Goal: Information Seeking & Learning: Learn about a topic

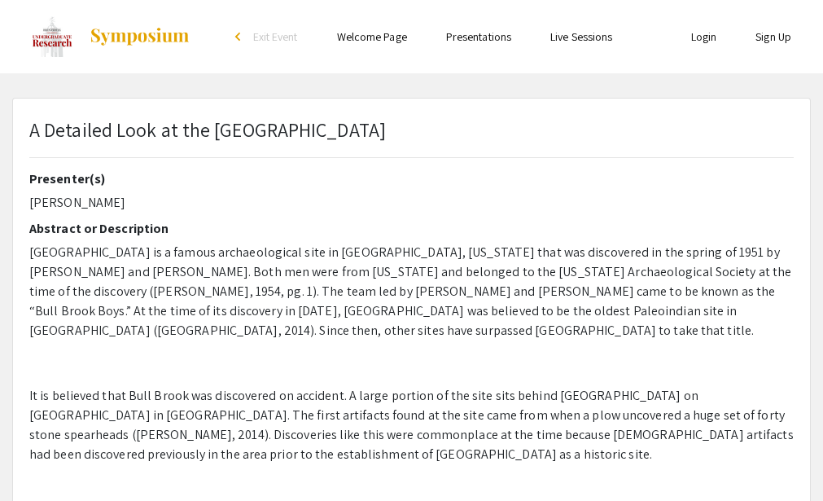
select select "custom"
type input "0"
select select "custom"
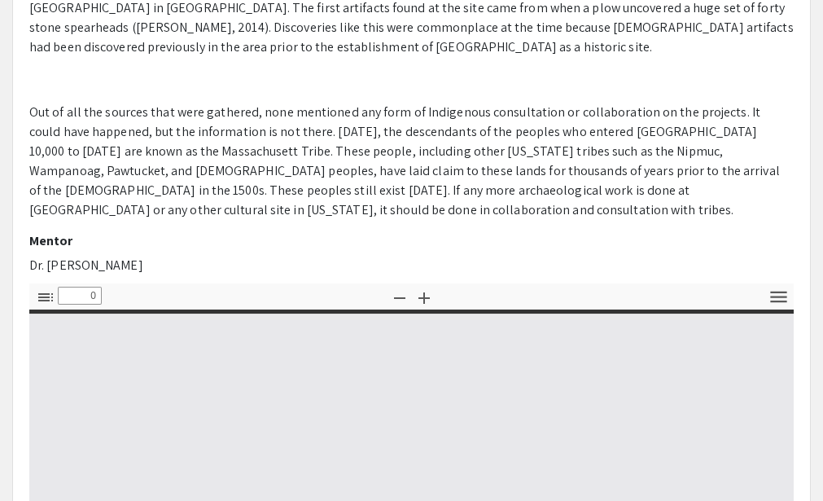
type input "1"
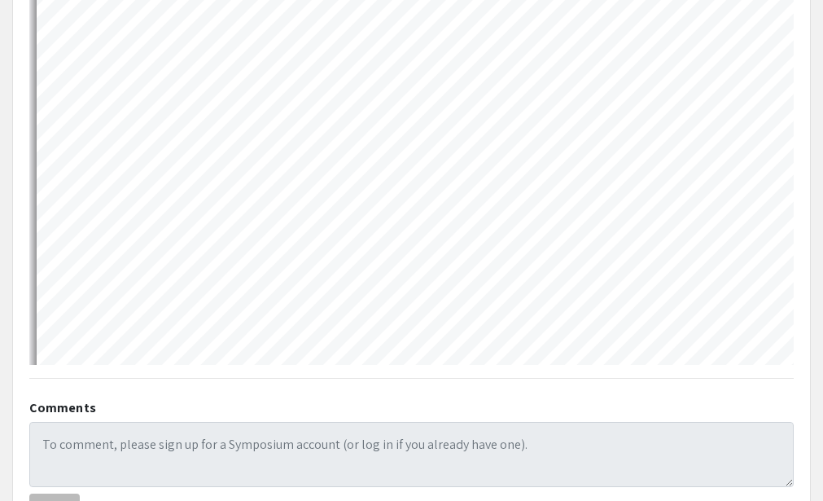
scroll to position [326, 0]
select select "auto"
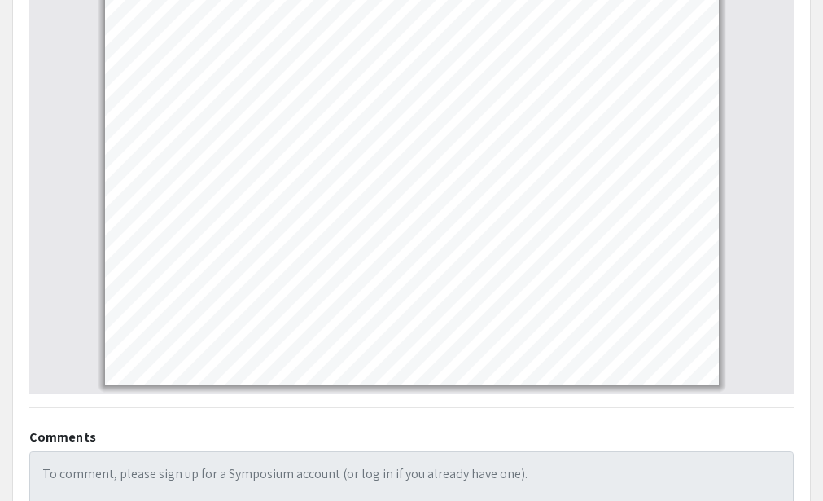
scroll to position [785, 0]
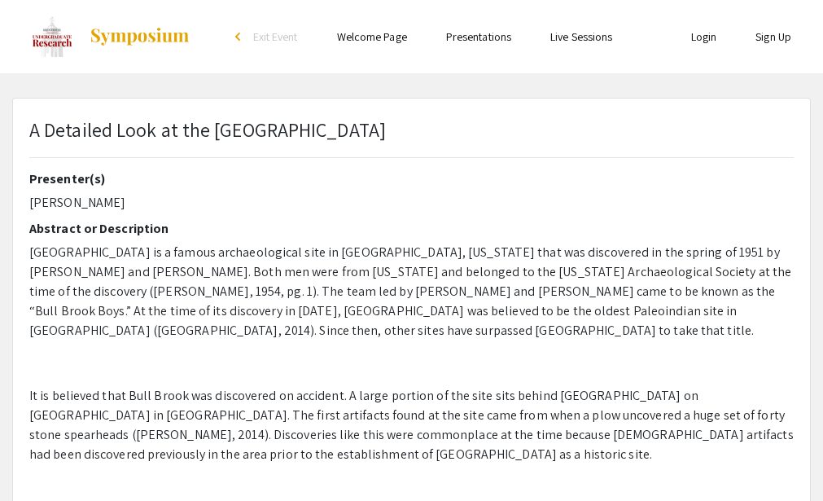
select select "custom"
type input "0"
select select "custom"
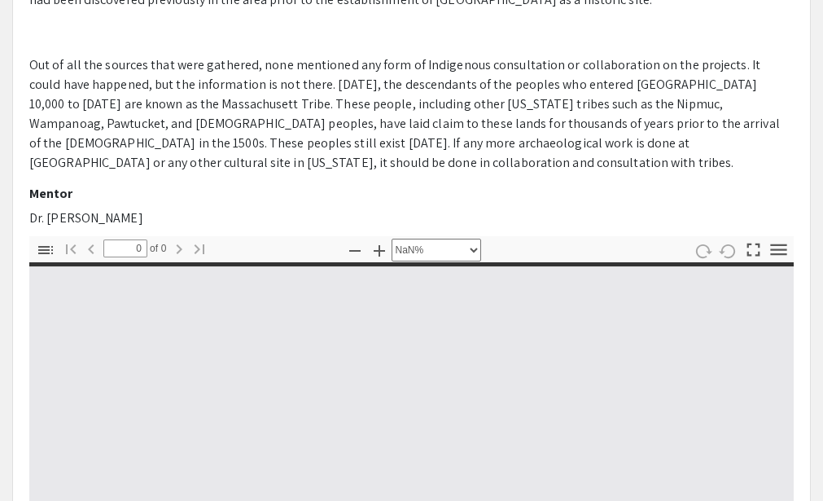
type input "1"
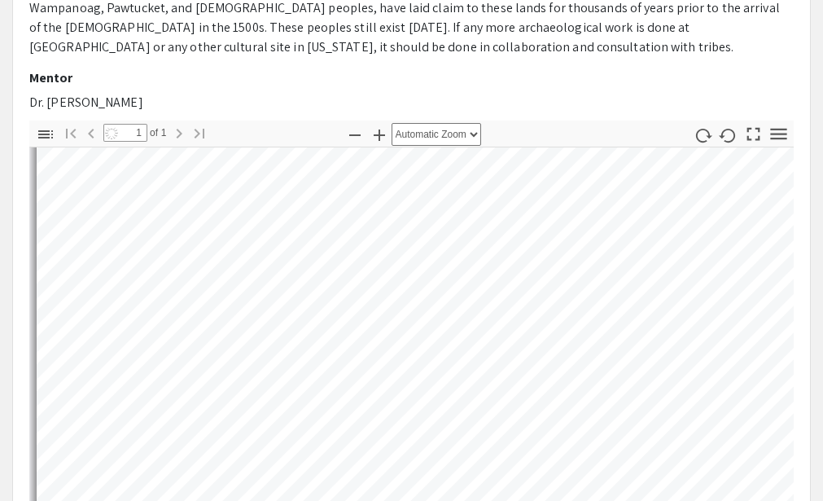
scroll to position [407, 0]
select select "auto"
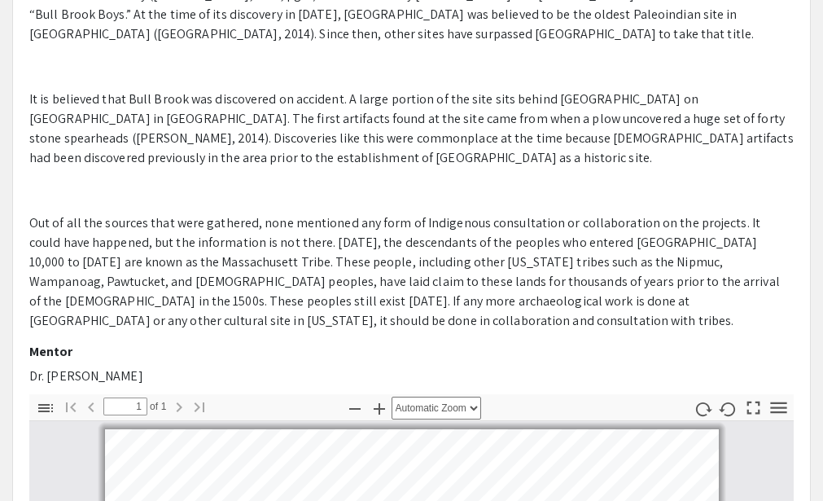
scroll to position [785, 0]
